Goal: Information Seeking & Learning: Find specific fact

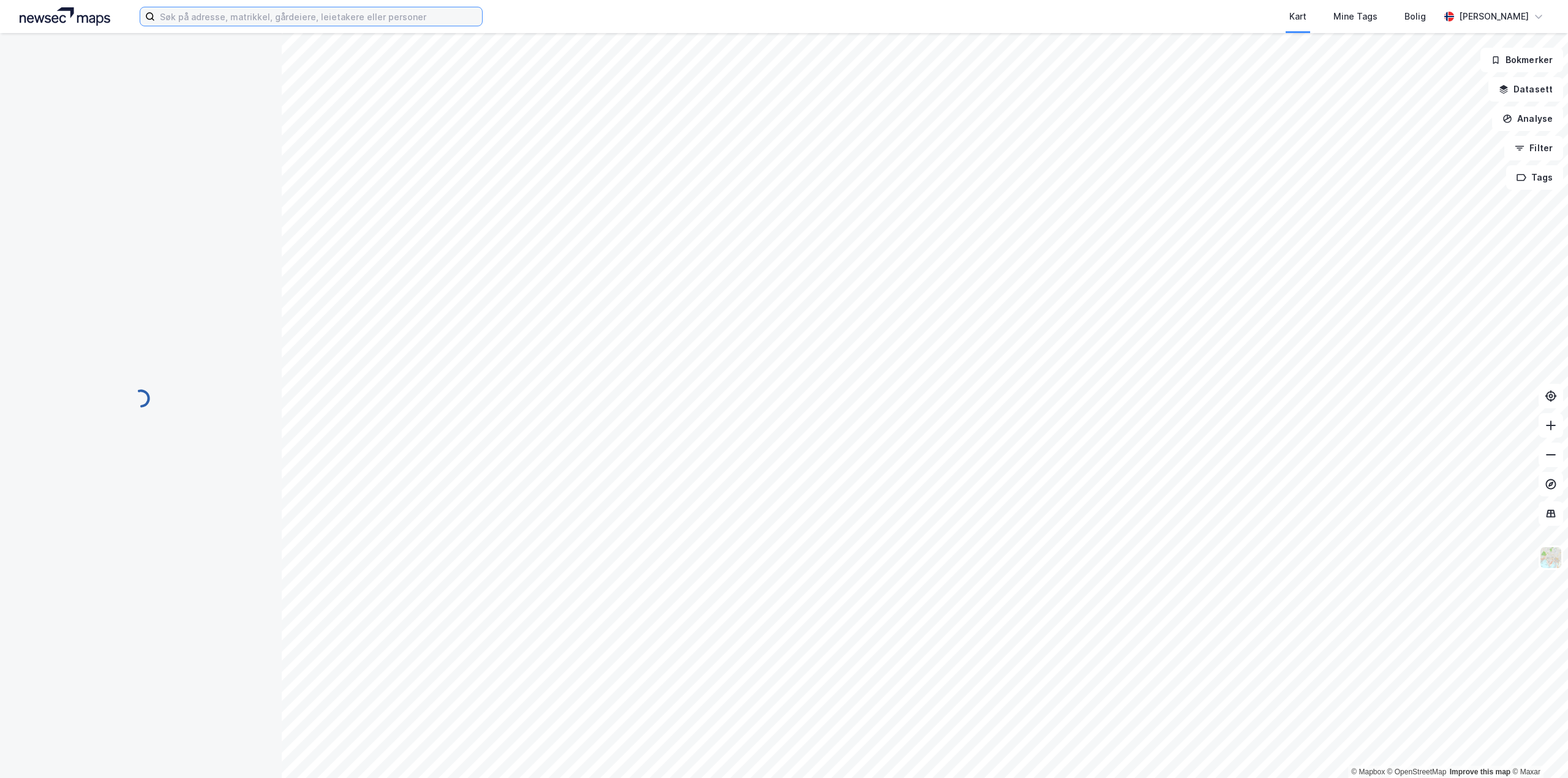
click at [272, 13] on input at bounding box center [319, 16] width 327 height 18
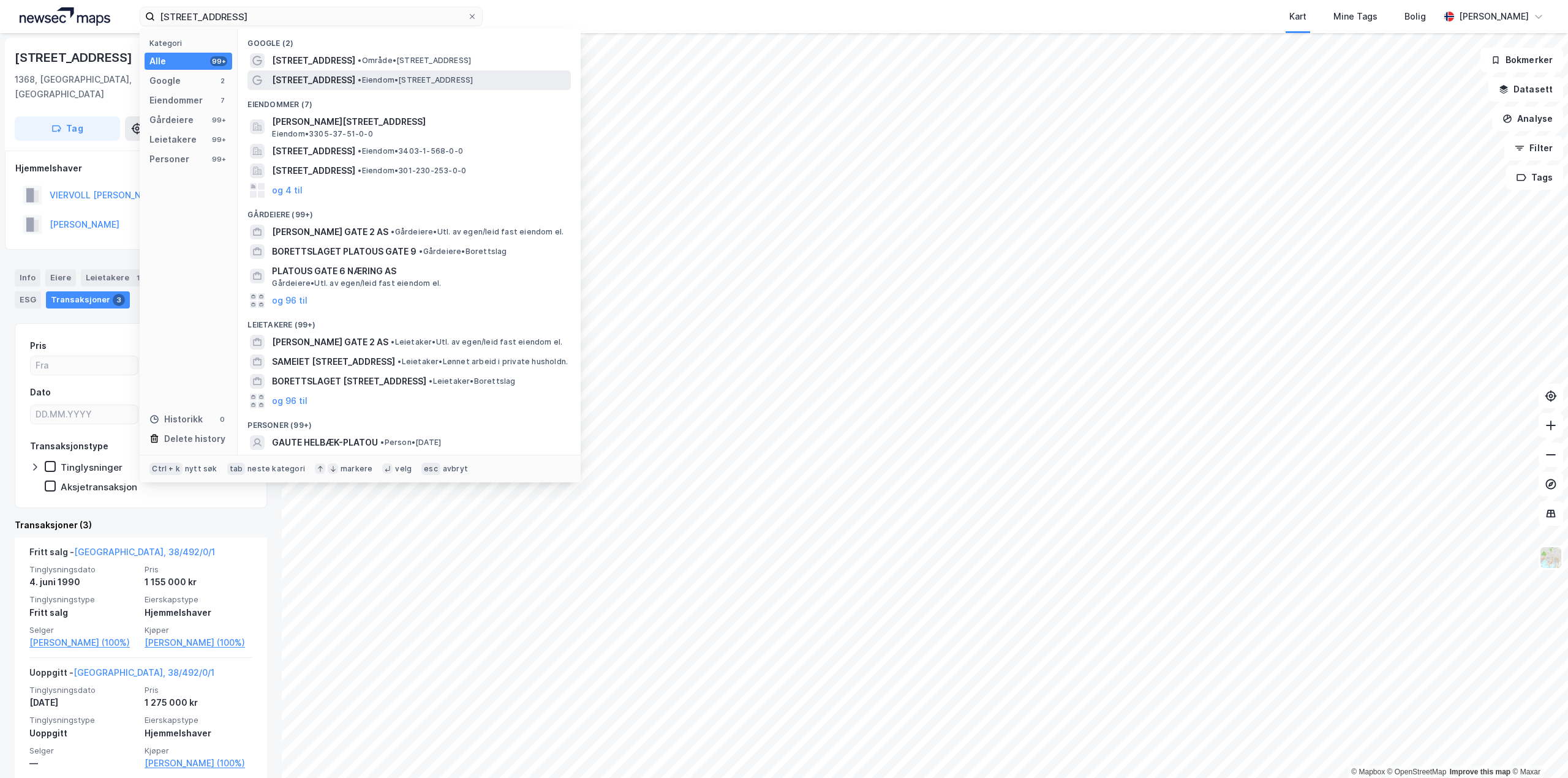
click at [362, 81] on span "• Eiendom • [STREET_ADDRESS]" at bounding box center [415, 80] width 115 height 10
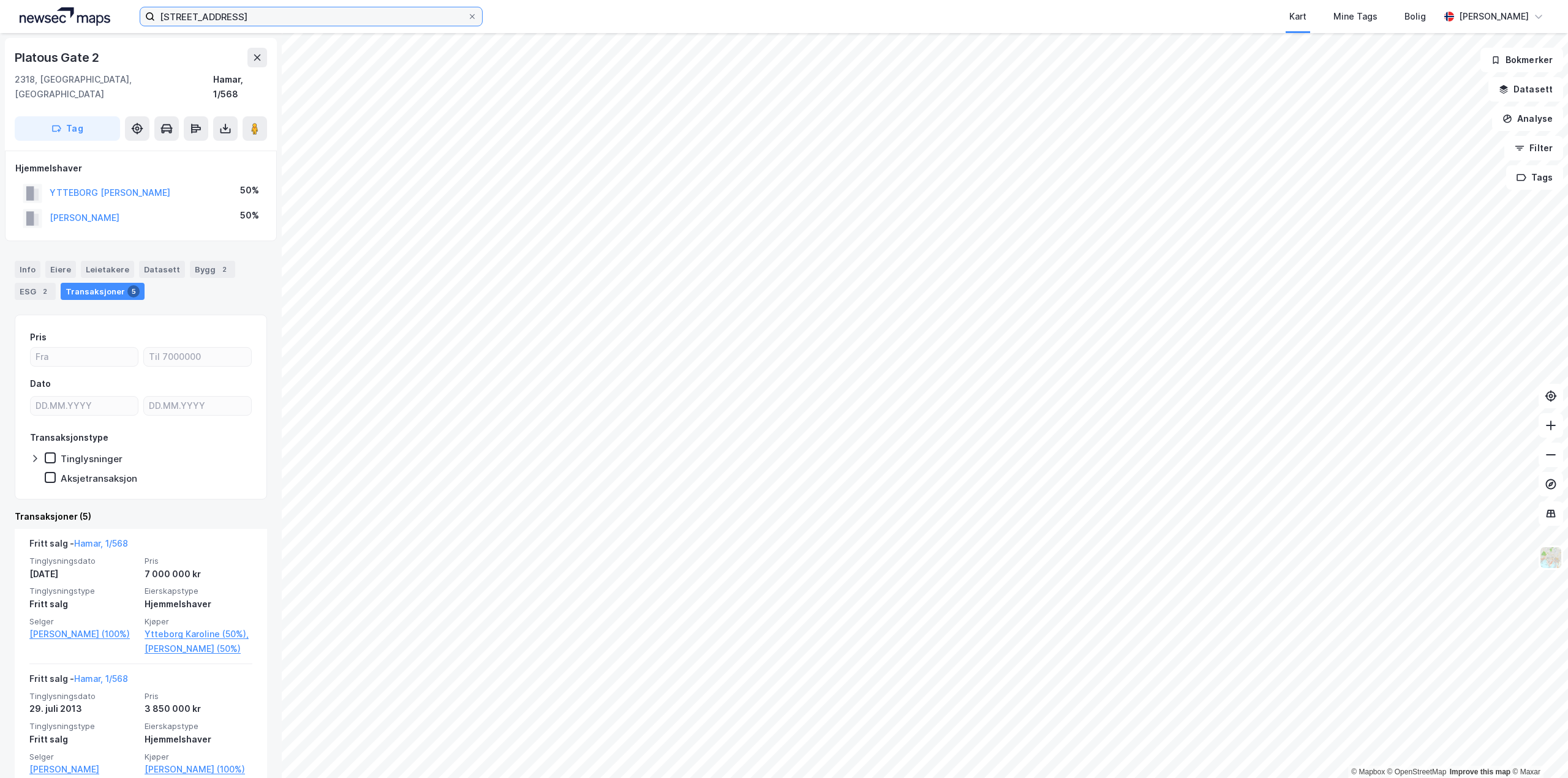
click at [235, 12] on input "[STREET_ADDRESS]" at bounding box center [311, 16] width 312 height 18
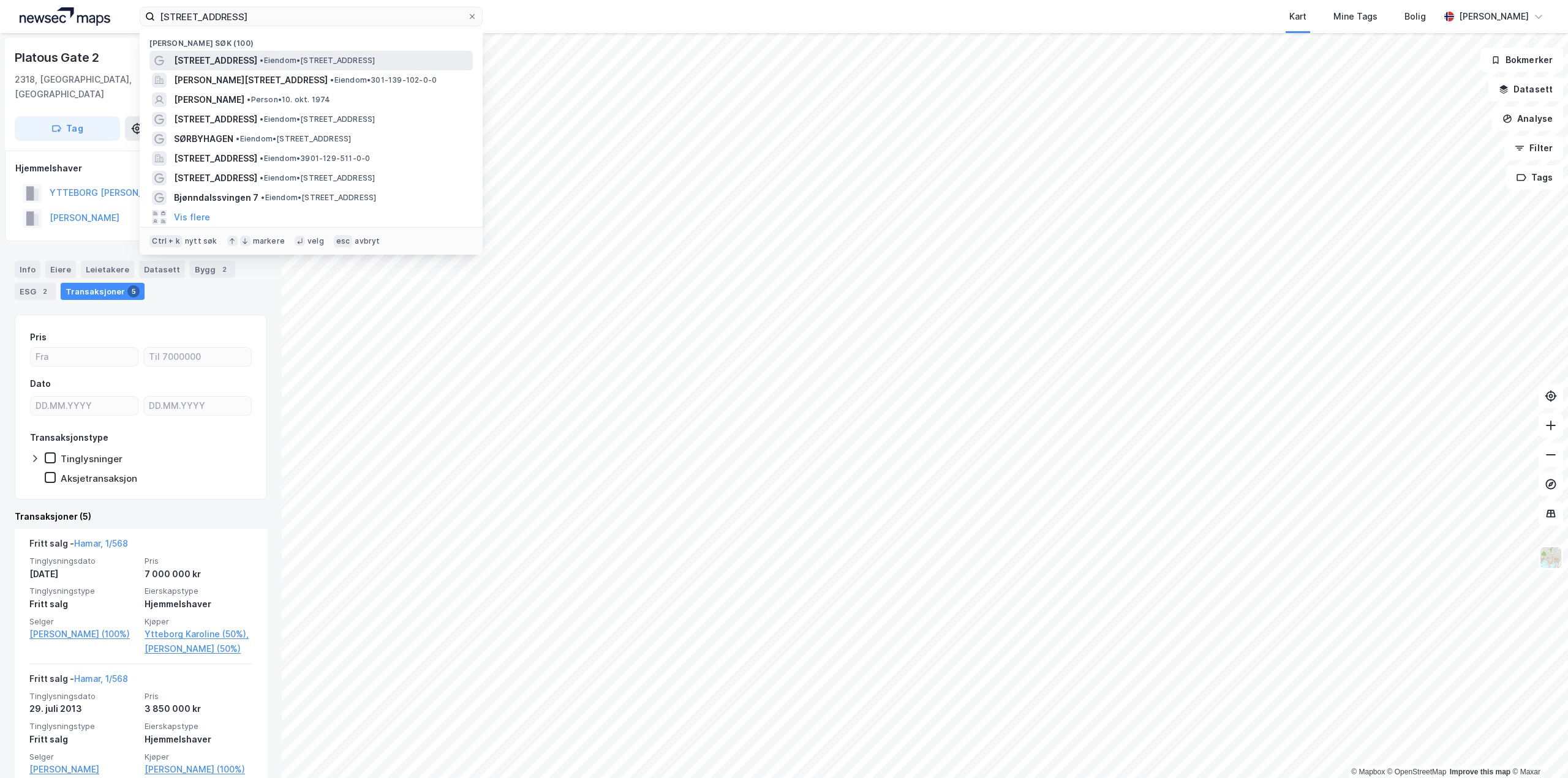
click at [305, 60] on span "• Eiendom • [STREET_ADDRESS]" at bounding box center [317, 60] width 115 height 10
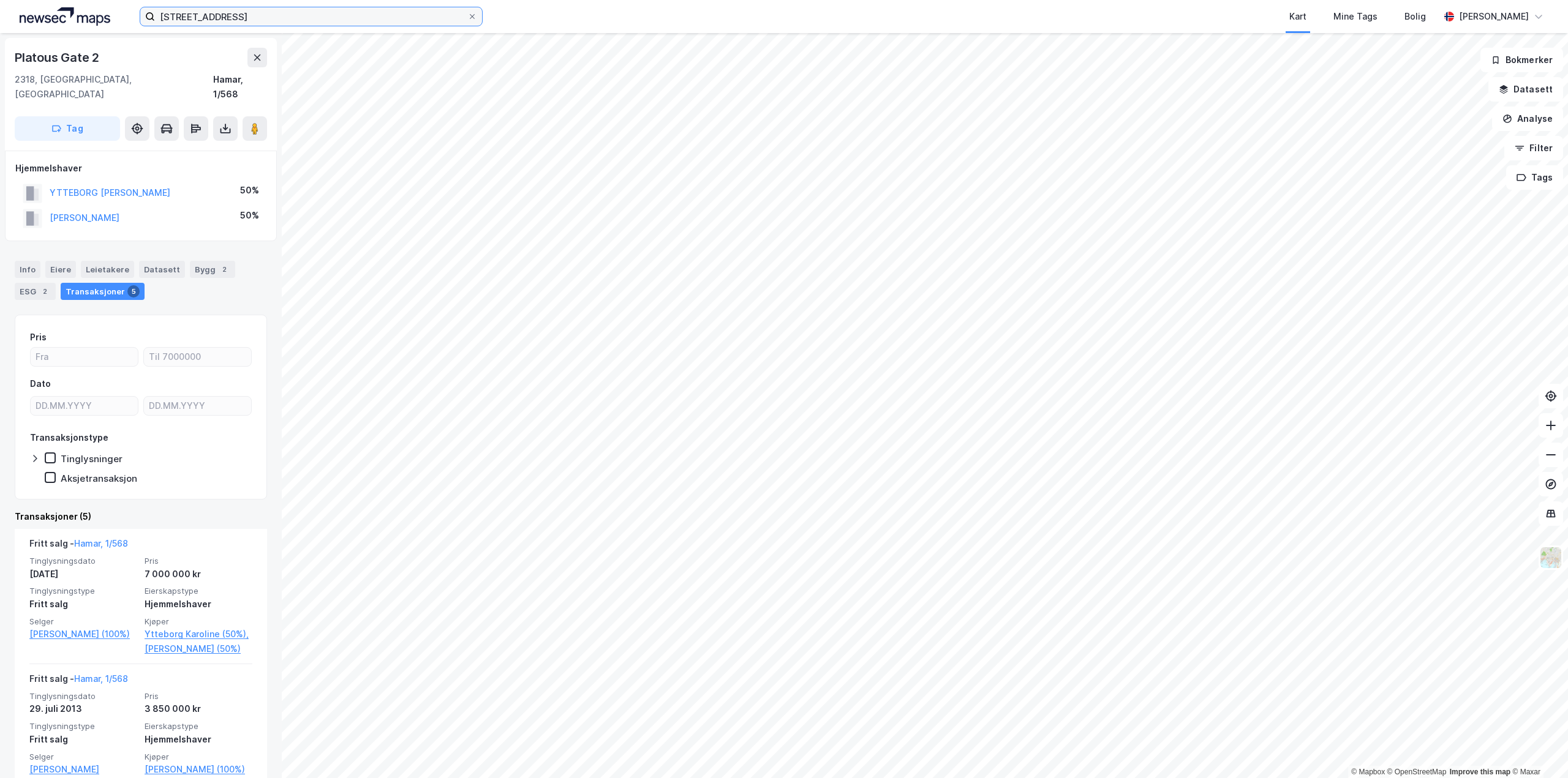
click at [231, 10] on input "[STREET_ADDRESS]" at bounding box center [311, 16] width 312 height 18
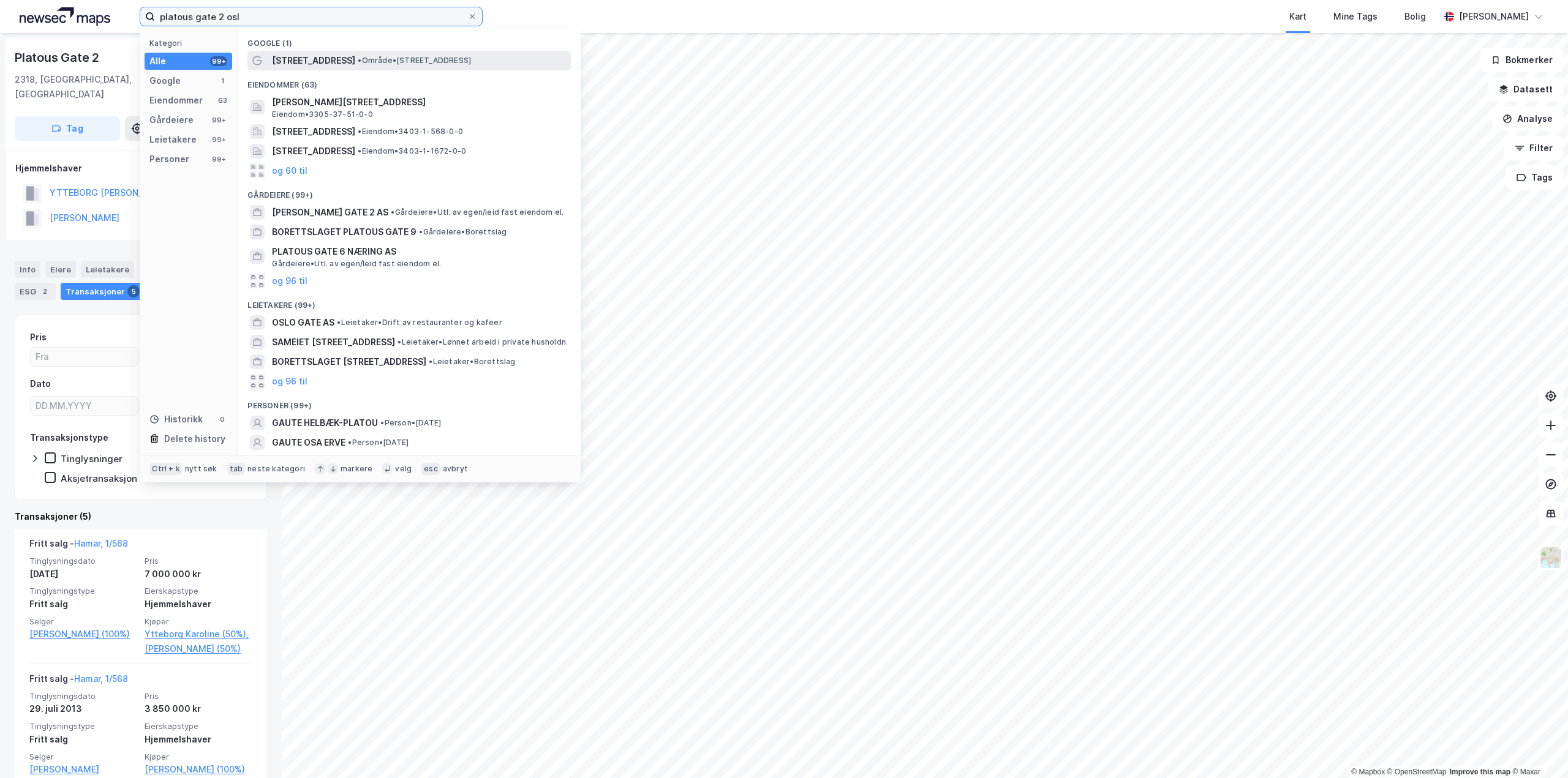
type input "platous gate 2 osl"
click at [319, 62] on span "[STREET_ADDRESS]" at bounding box center [314, 60] width 83 height 15
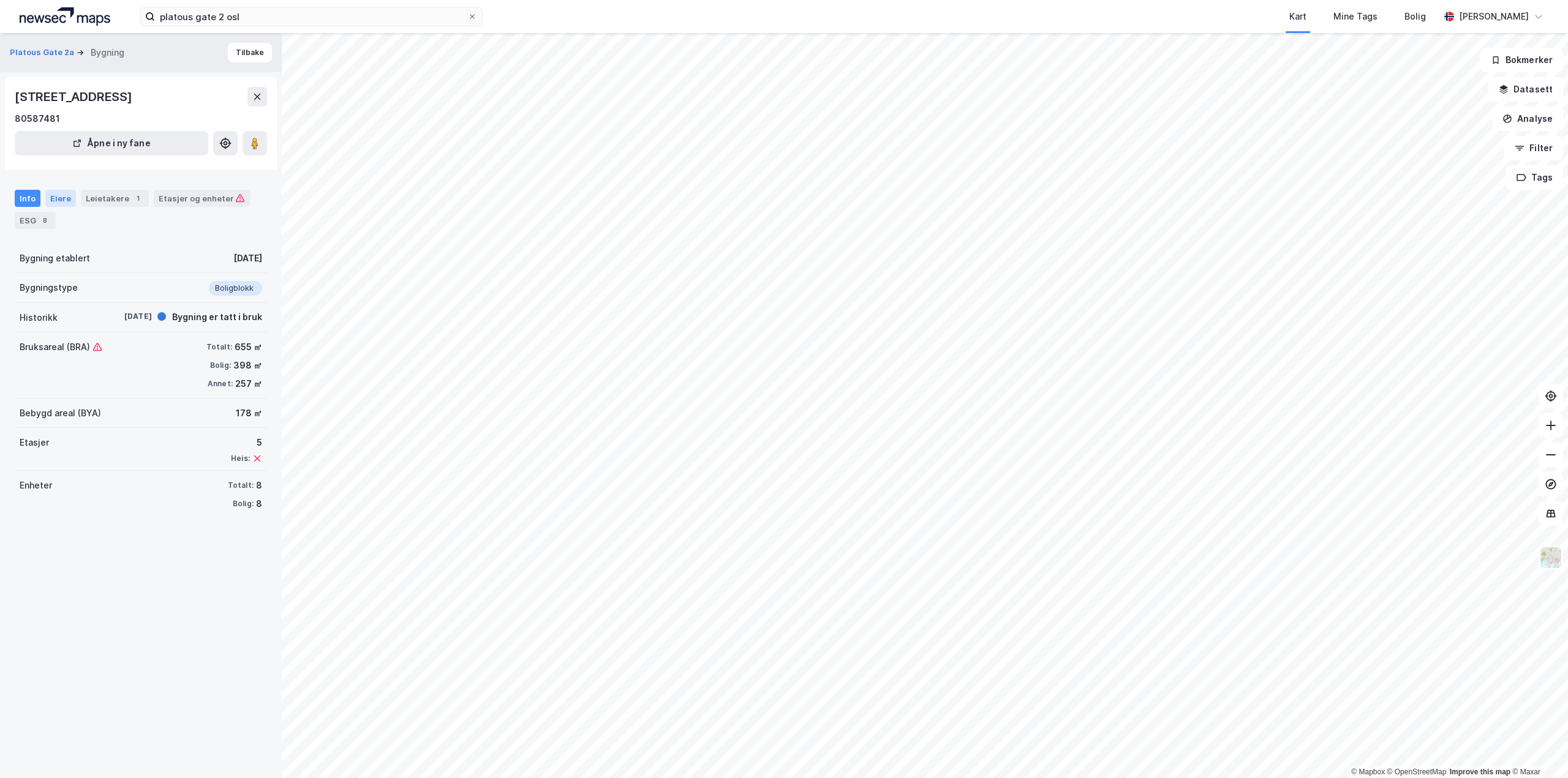
click at [53, 198] on div "Eiere" at bounding box center [60, 198] width 31 height 17
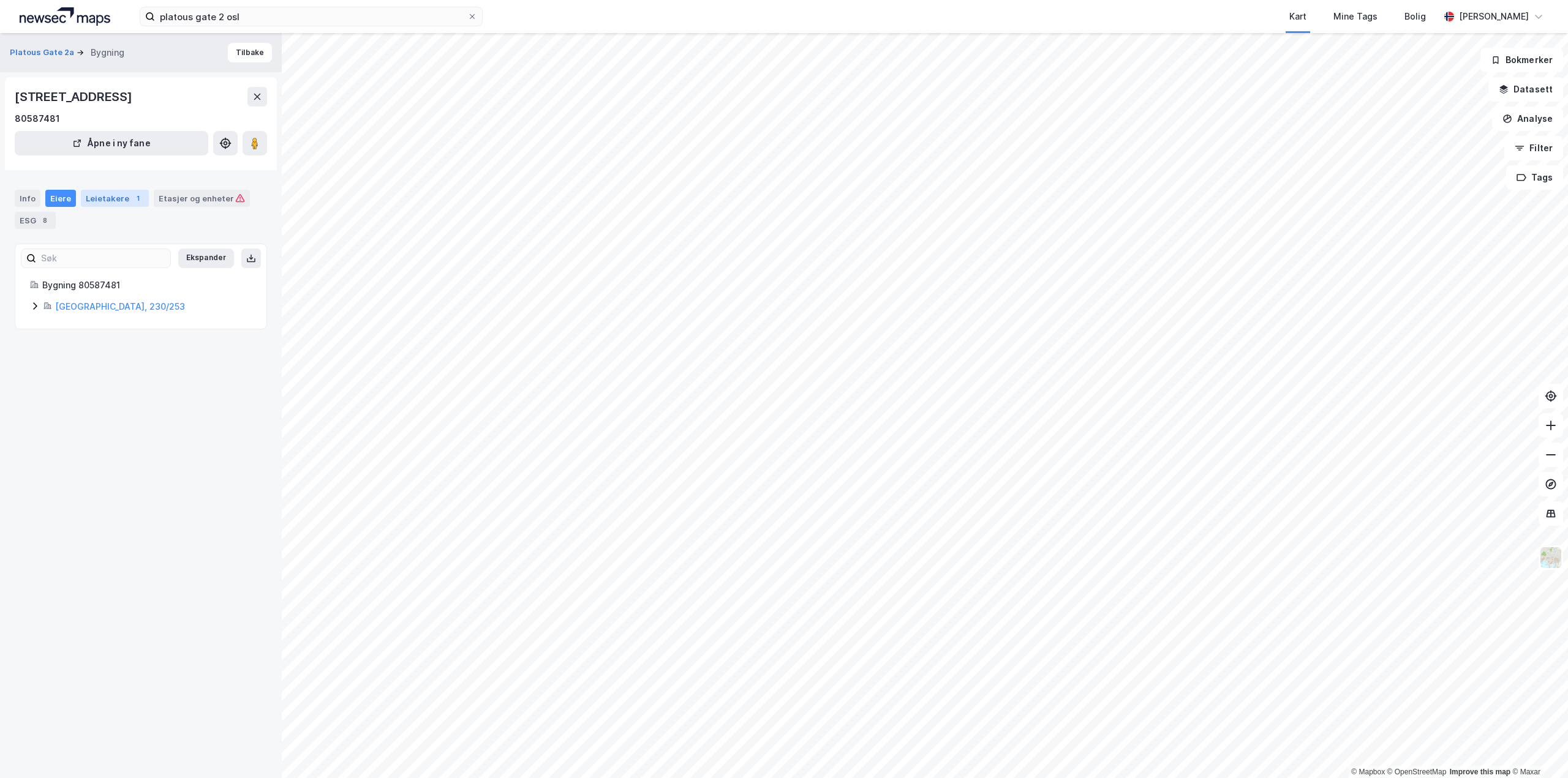
click at [98, 193] on div "Leietakere 1" at bounding box center [115, 198] width 68 height 17
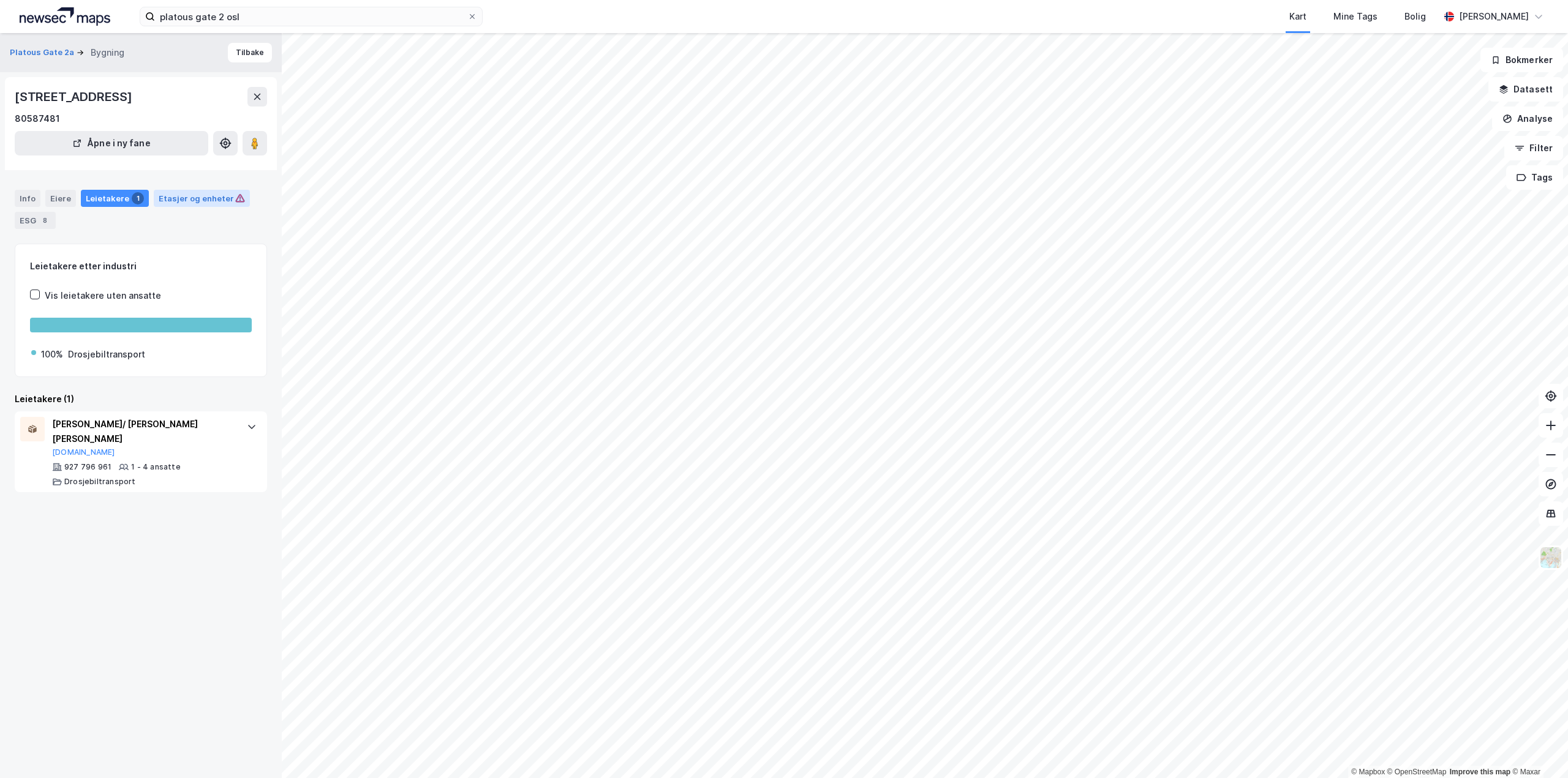
click at [184, 195] on div "Etasjer og enheter" at bounding box center [201, 198] width 86 height 11
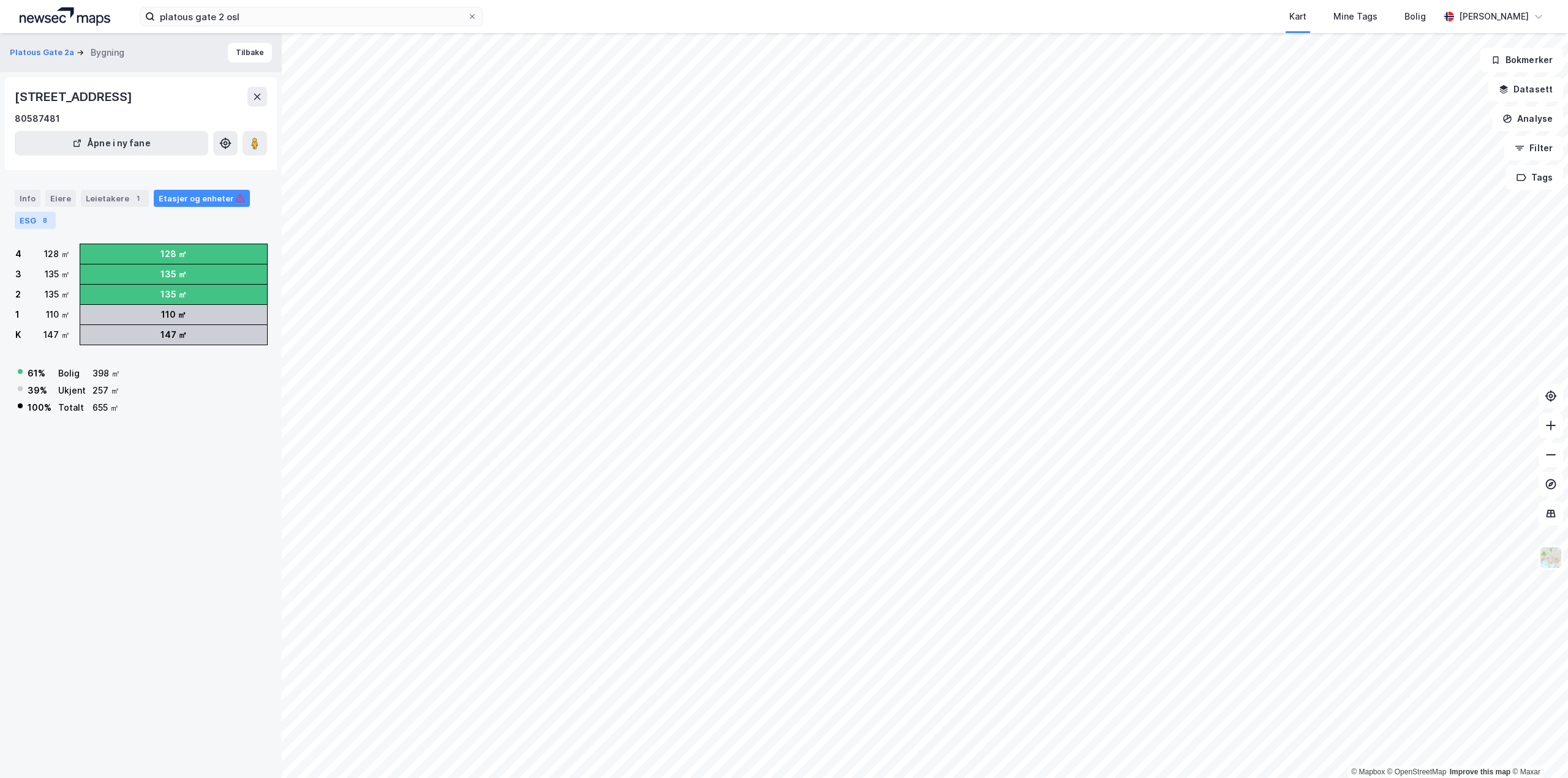
click at [35, 222] on div "ESG 8" at bounding box center [35, 220] width 41 height 17
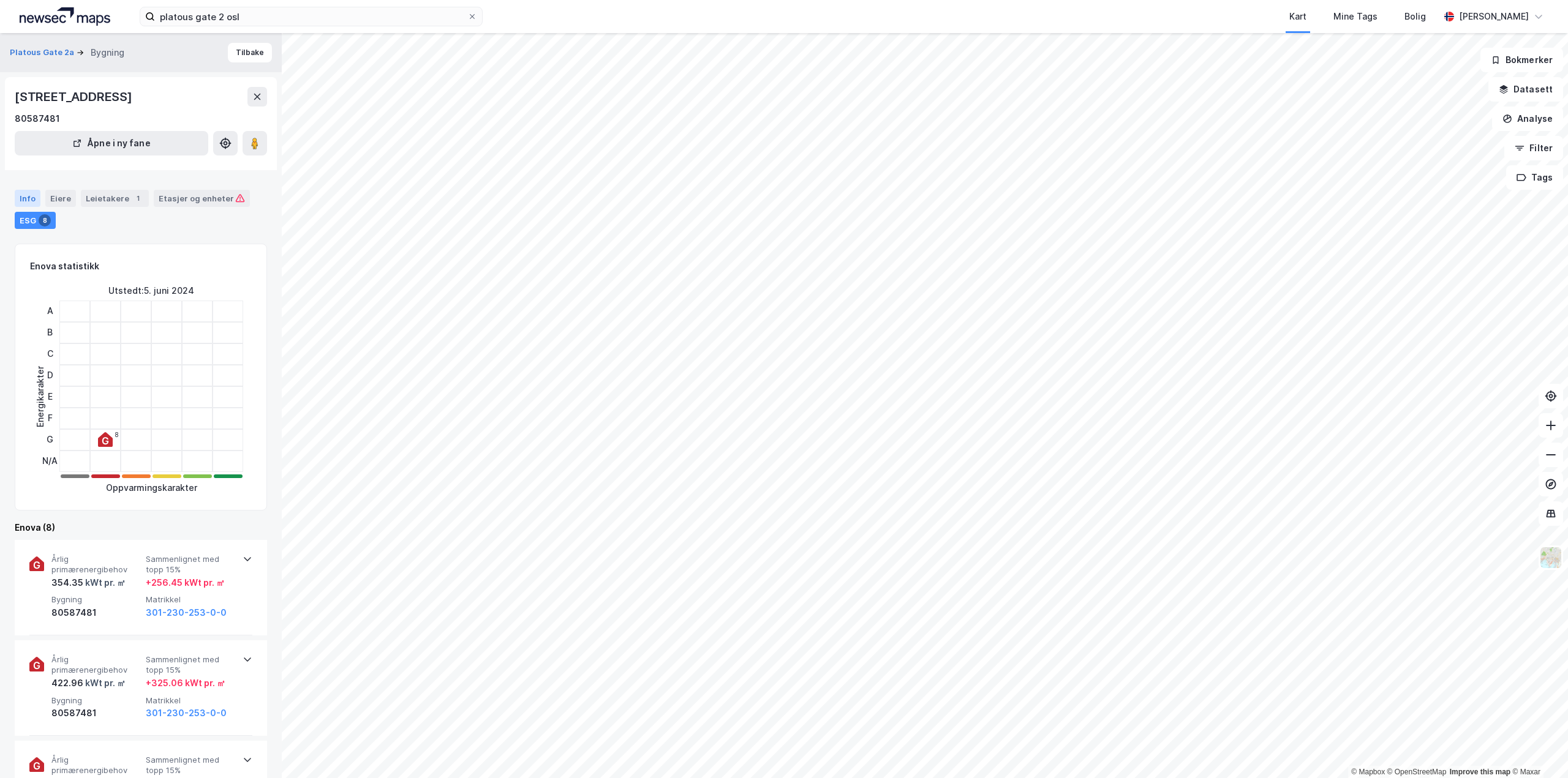
click at [27, 195] on div "Info" at bounding box center [28, 198] width 26 height 17
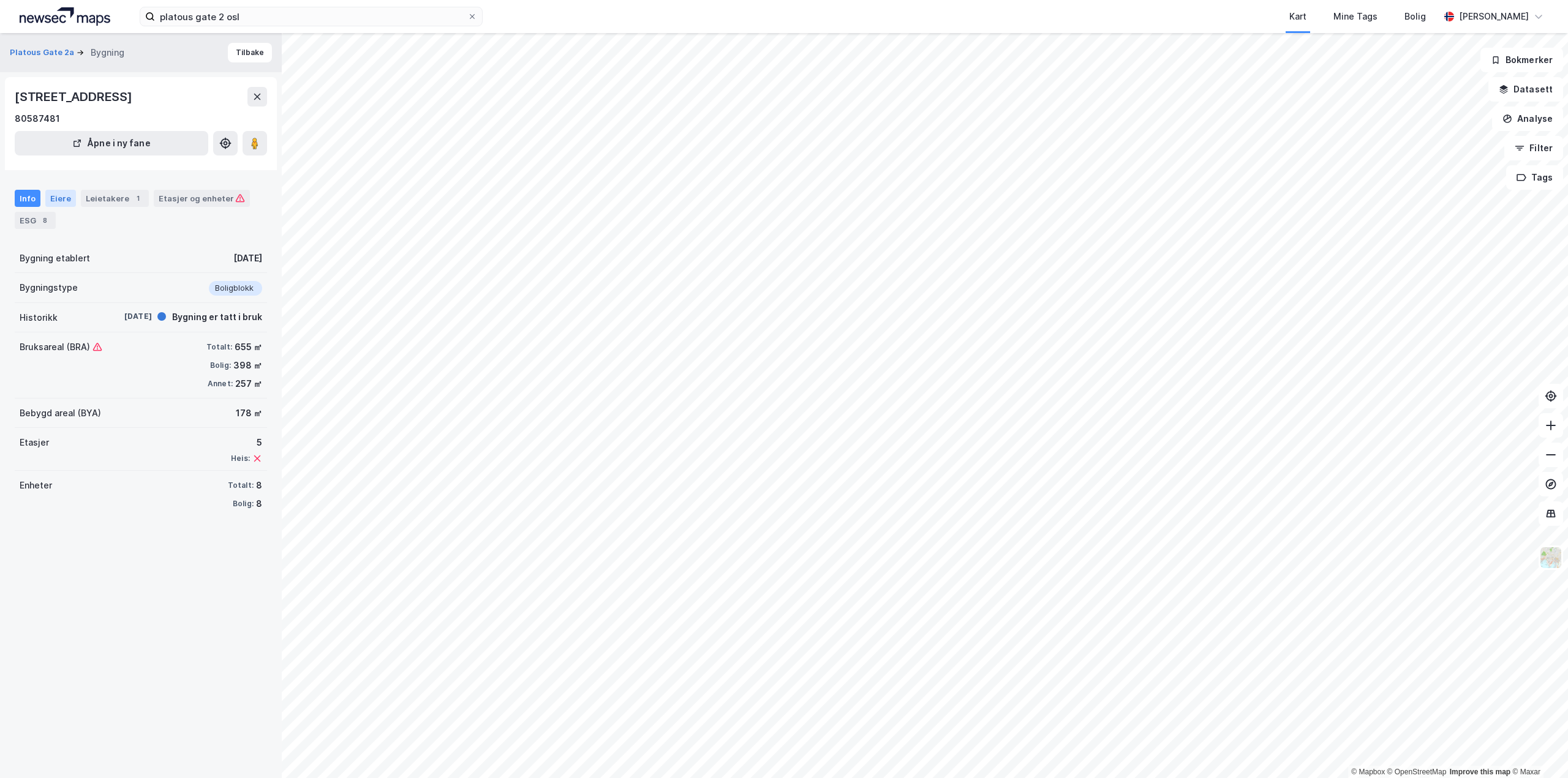
click at [56, 189] on div "Eiere" at bounding box center [60, 198] width 31 height 17
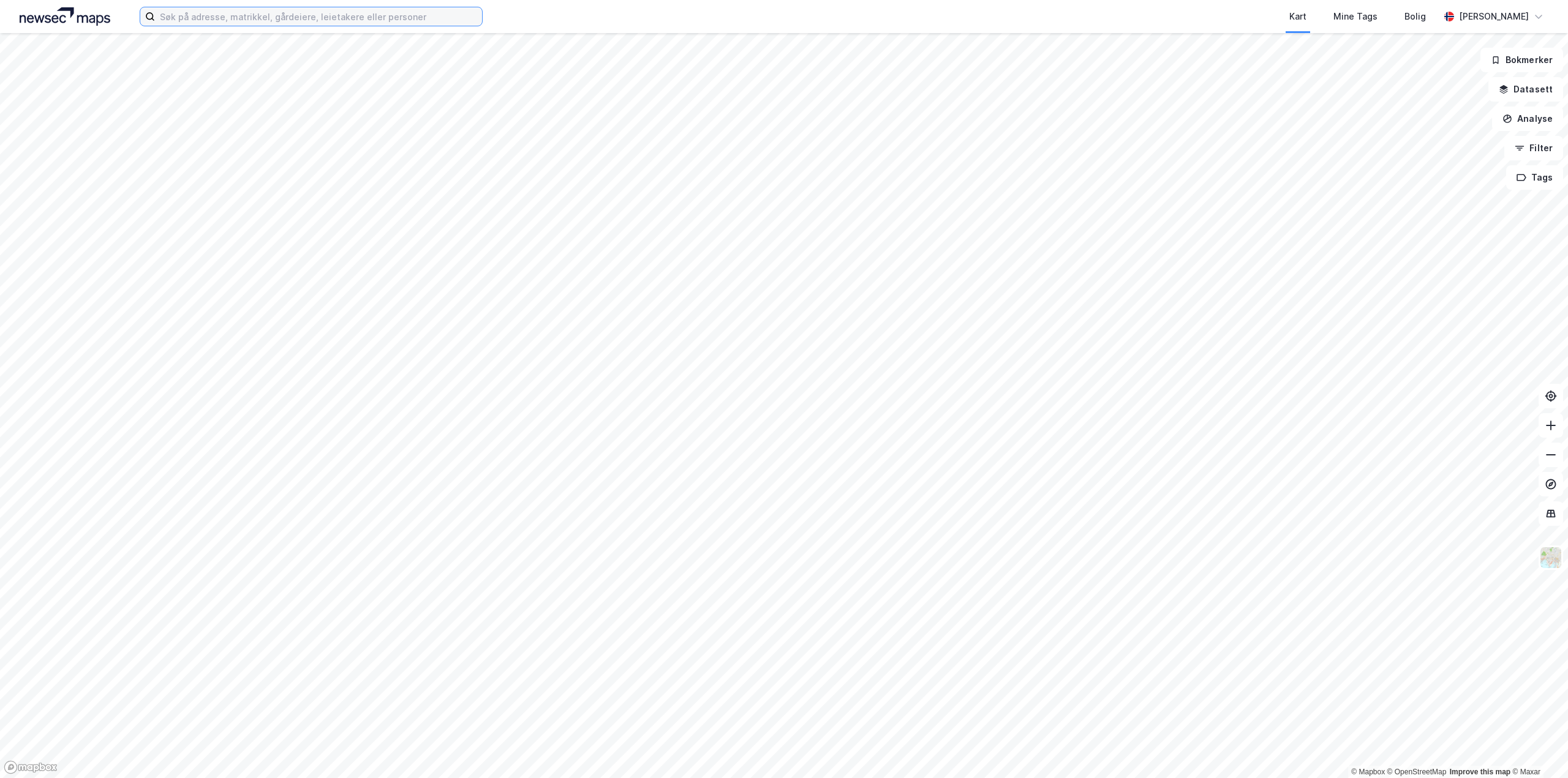
click at [202, 14] on input at bounding box center [319, 16] width 327 height 18
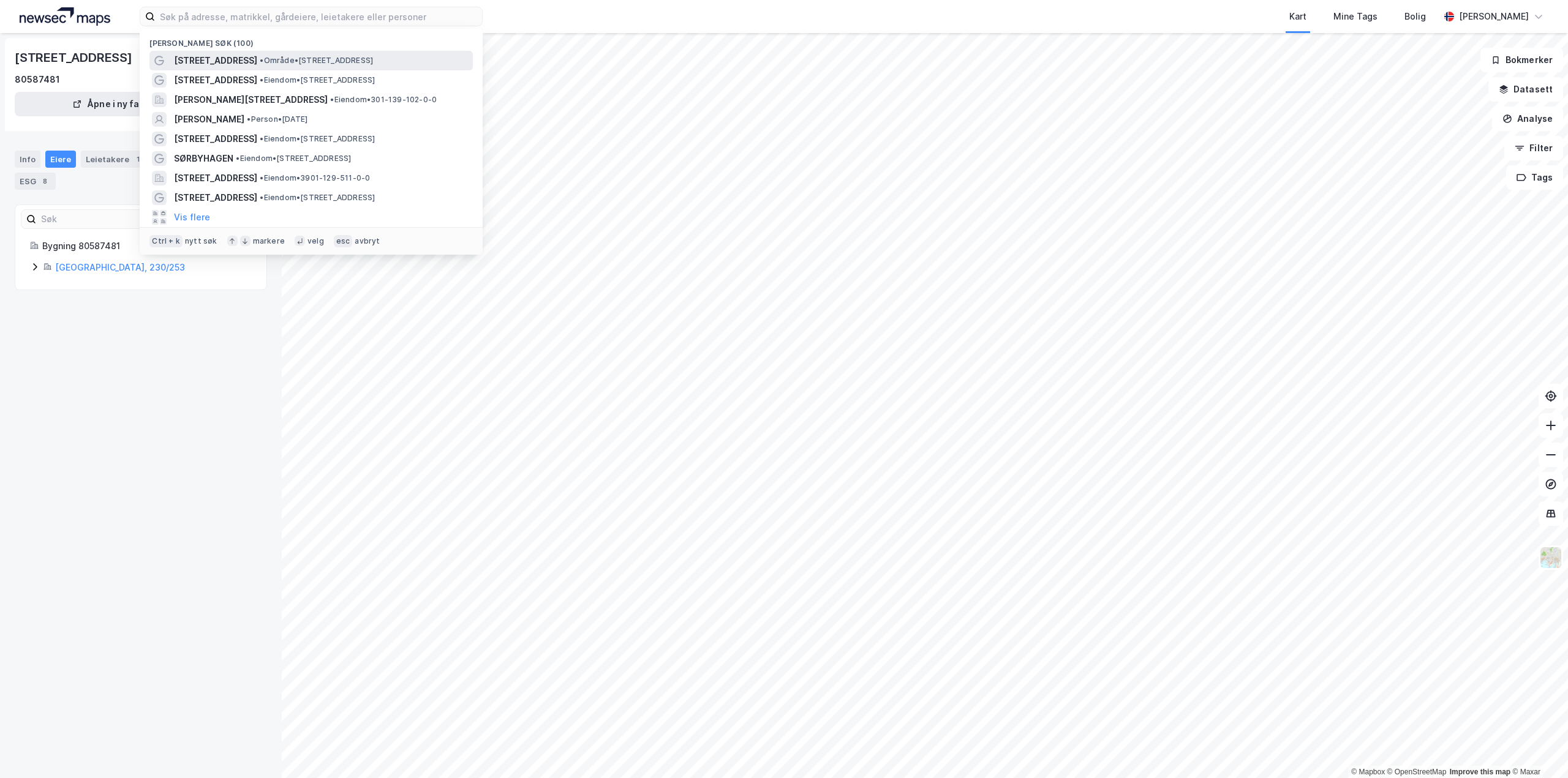
click at [260, 58] on span "•" at bounding box center [262, 60] width 4 height 9
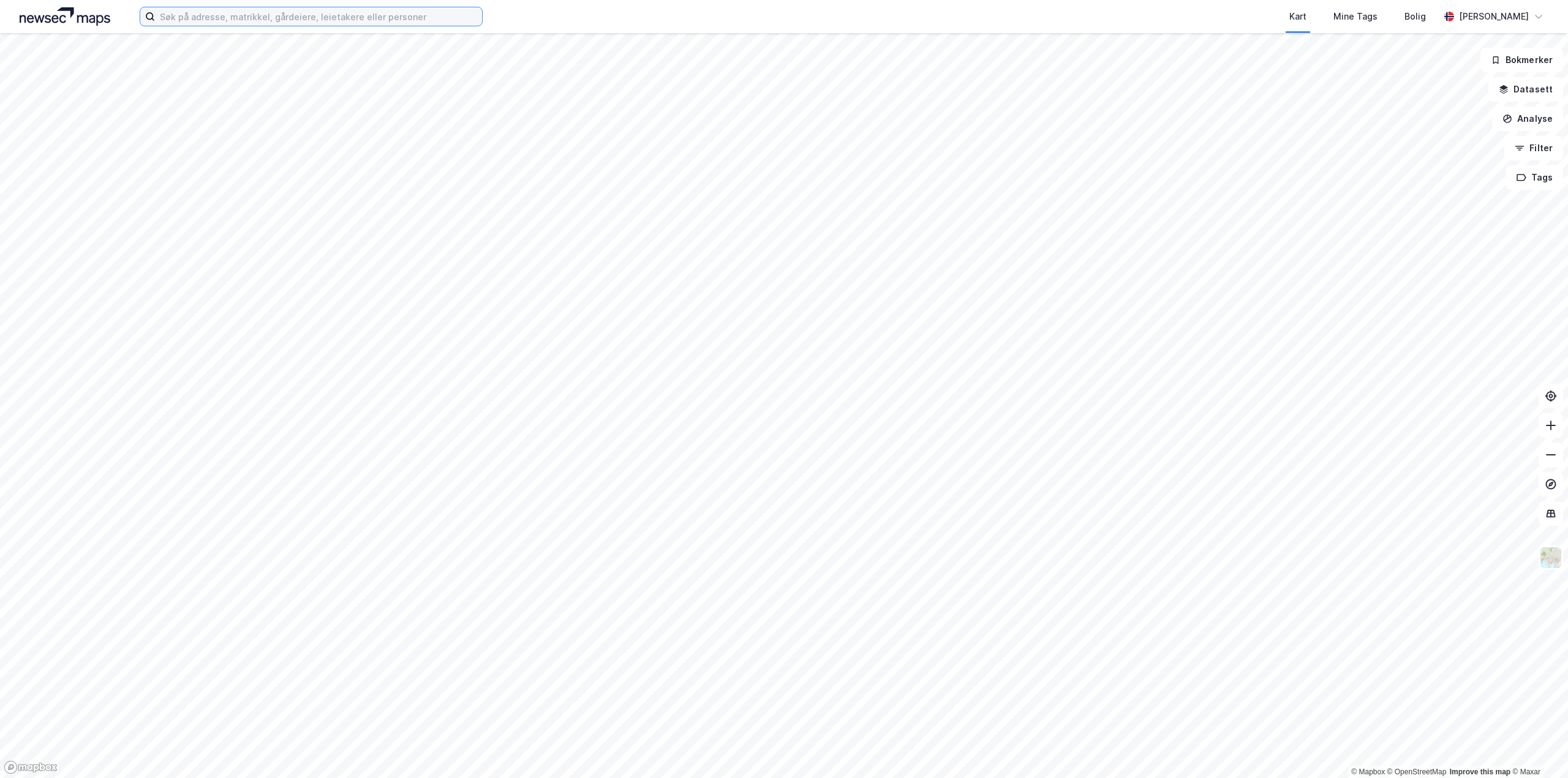
click at [288, 10] on input at bounding box center [319, 16] width 327 height 18
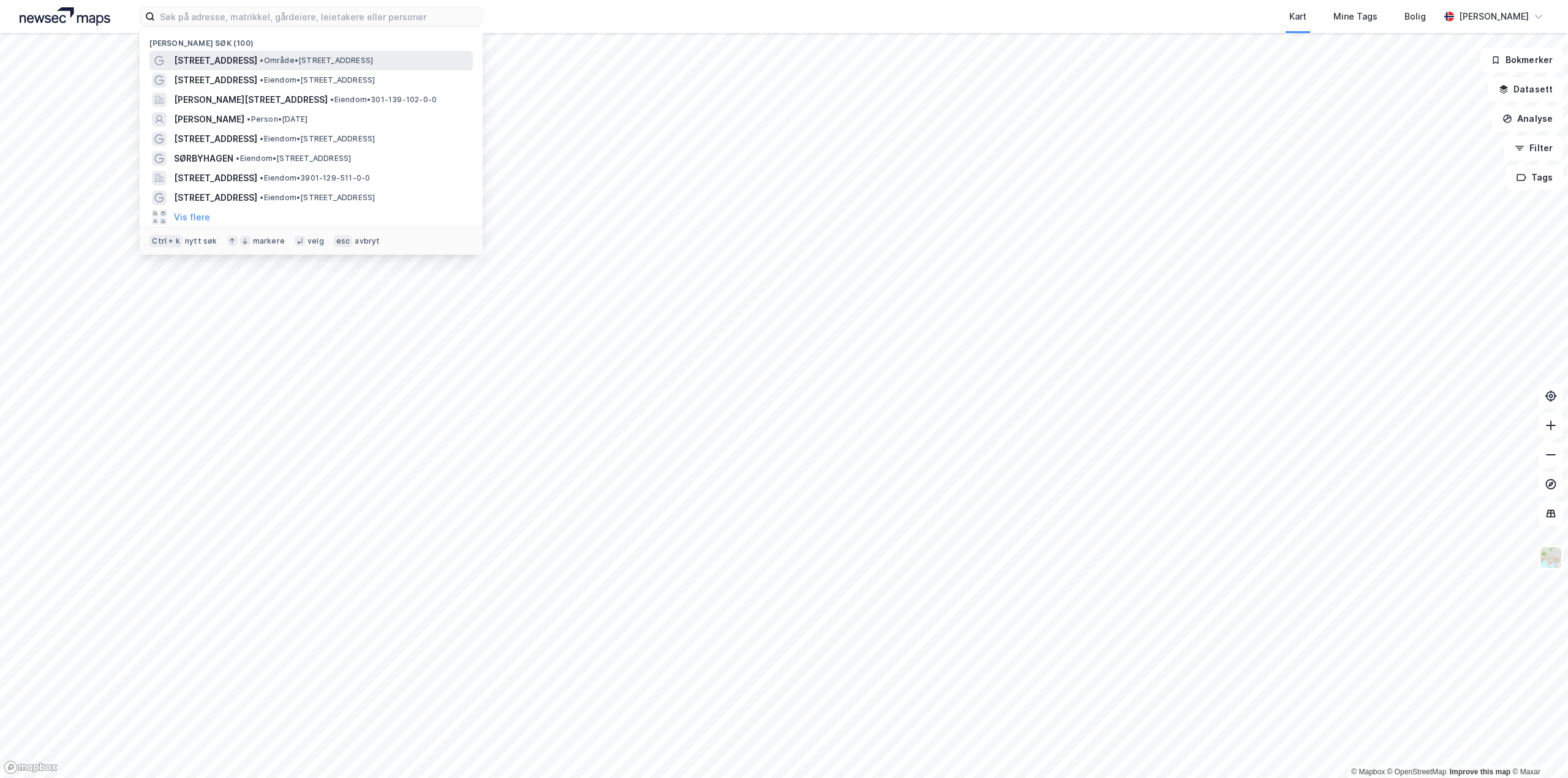
click at [267, 57] on span "• Område • Platous gate 2, 0190 Oslo" at bounding box center [316, 60] width 114 height 10
click at [267, 25] on input at bounding box center [319, 16] width 327 height 18
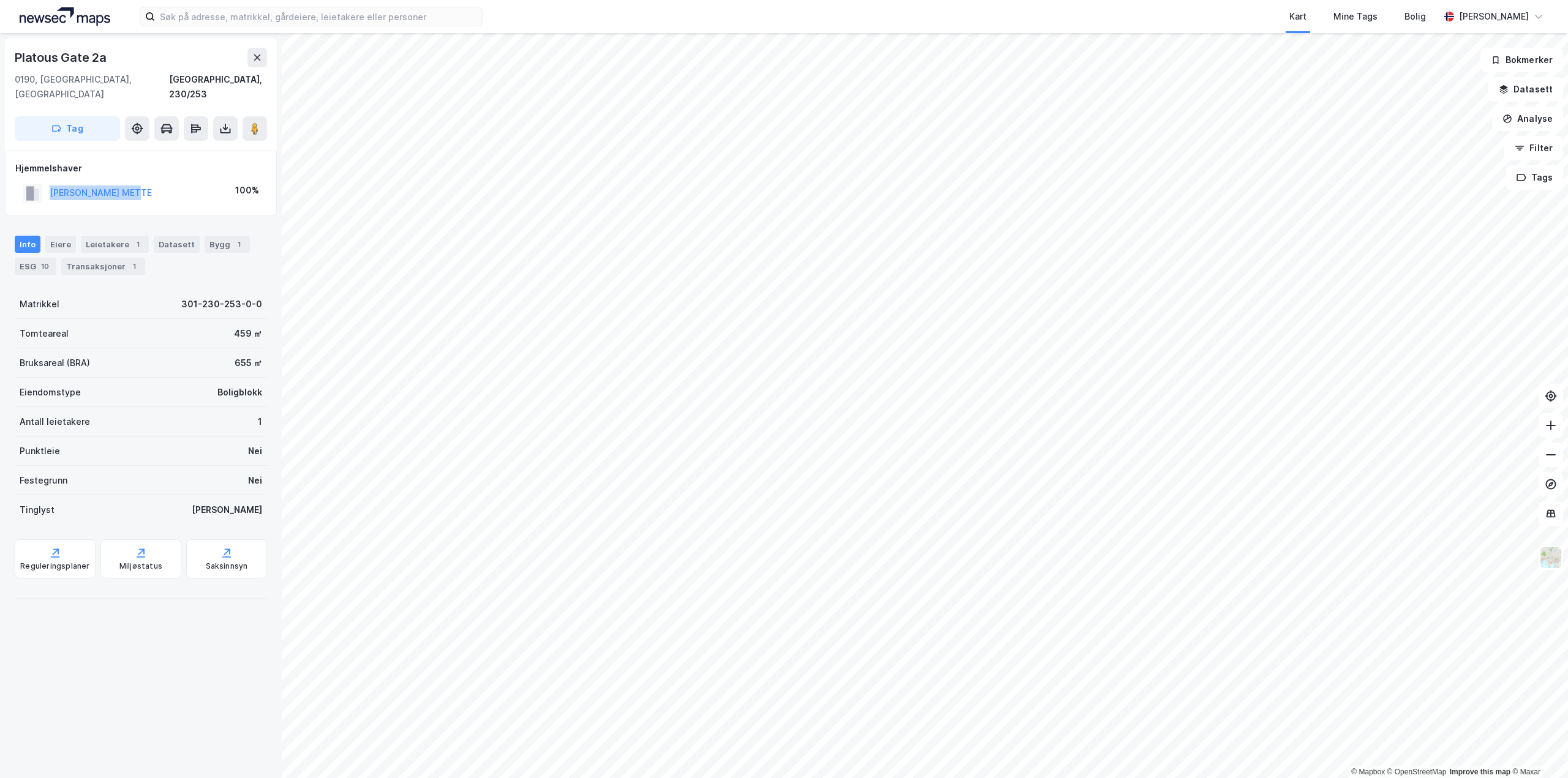
drag, startPoint x: 140, startPoint y: 176, endPoint x: 45, endPoint y: 178, distance: 95.0
click at [45, 180] on div "EGGE KIRSTI METTE 100%" at bounding box center [141, 193] width 251 height 25
copy button "[PERSON_NAME] [PERSON_NAME]"
